Goal: Information Seeking & Learning: Learn about a topic

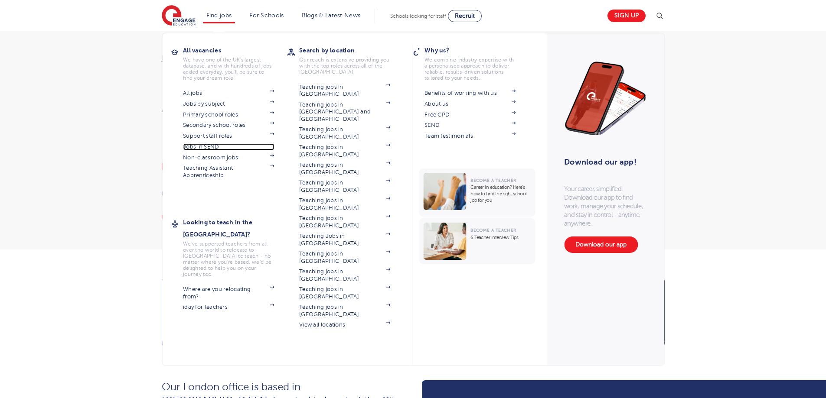
click at [207, 144] on link "Jobs in SEND" at bounding box center [228, 146] width 91 height 7
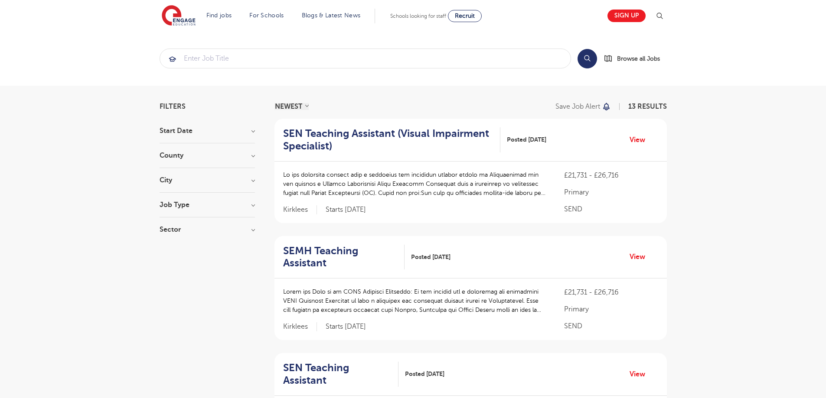
click at [180, 207] on h3 "Job Type" at bounding box center [206, 205] width 95 height 7
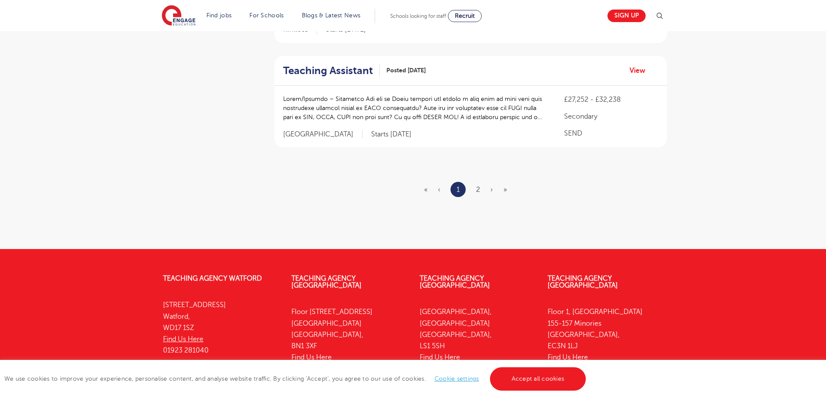
scroll to position [1104, 0]
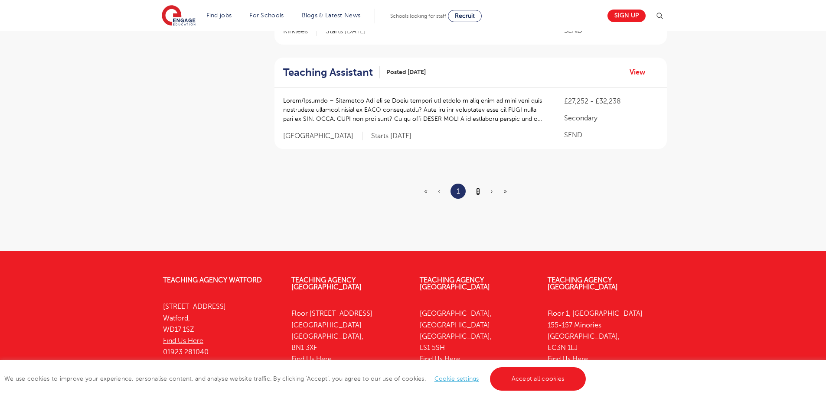
click at [476, 188] on link "2" at bounding box center [478, 192] width 4 height 8
